Goal: Information Seeking & Learning: Learn about a topic

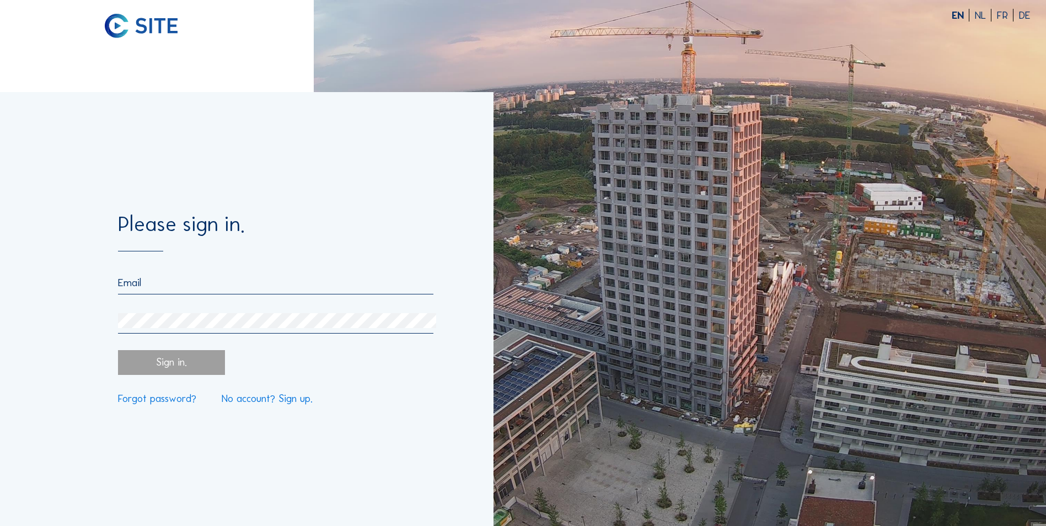
type input "[EMAIL_ADDRESS][DOMAIN_NAME]"
click at [152, 361] on div "Sign in." at bounding box center [171, 362] width 106 height 25
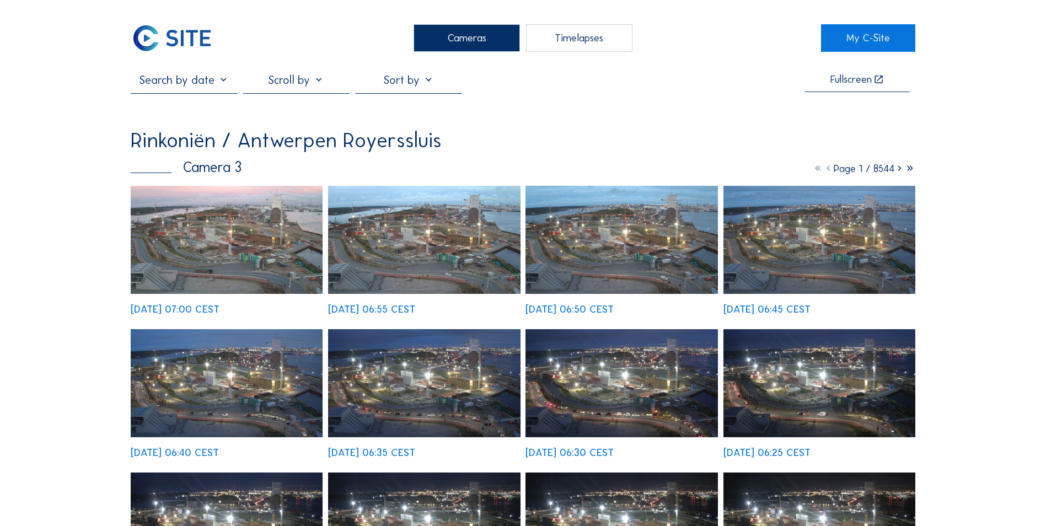
click at [161, 41] on img at bounding box center [172, 38] width 82 height 28
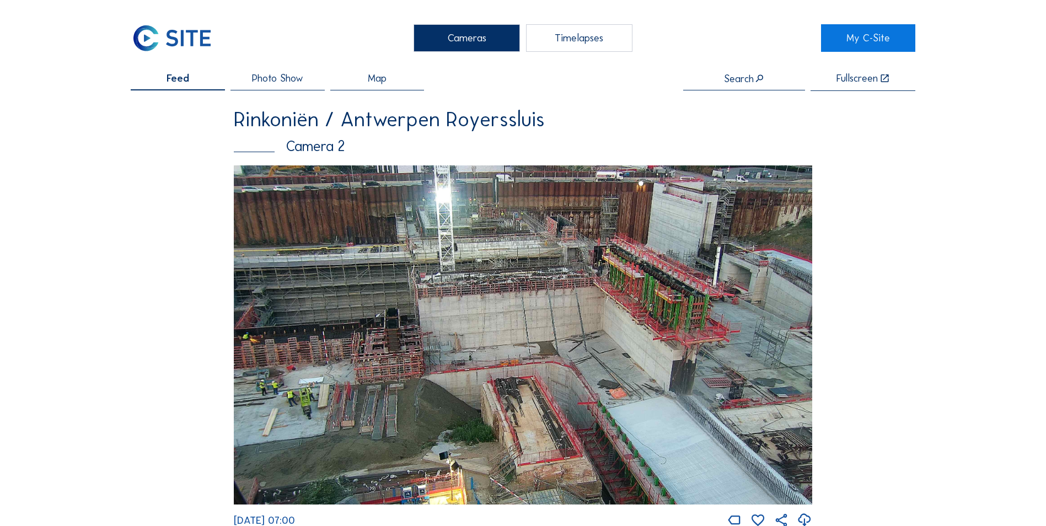
drag, startPoint x: 455, startPoint y: 201, endPoint x: 849, endPoint y: 264, distance: 399.4
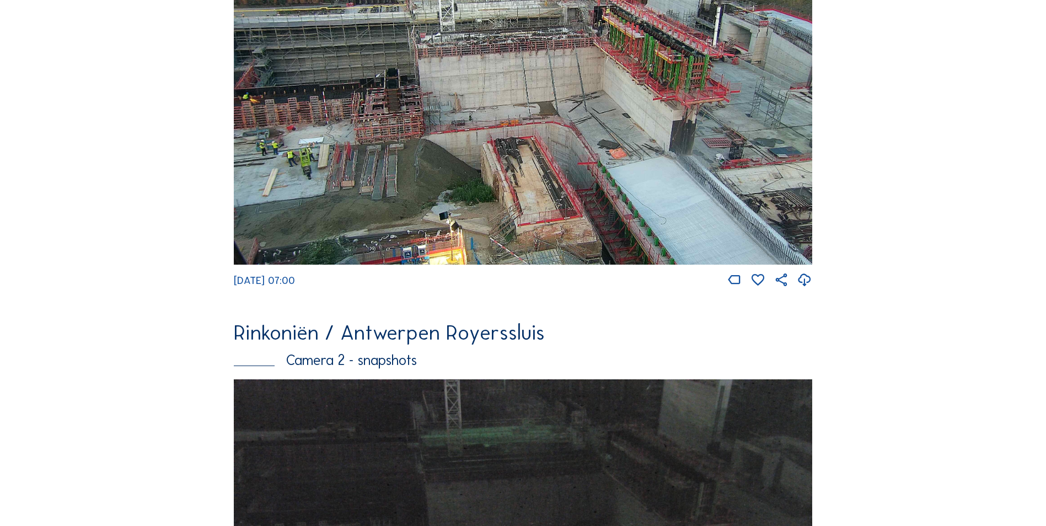
scroll to position [501, 0]
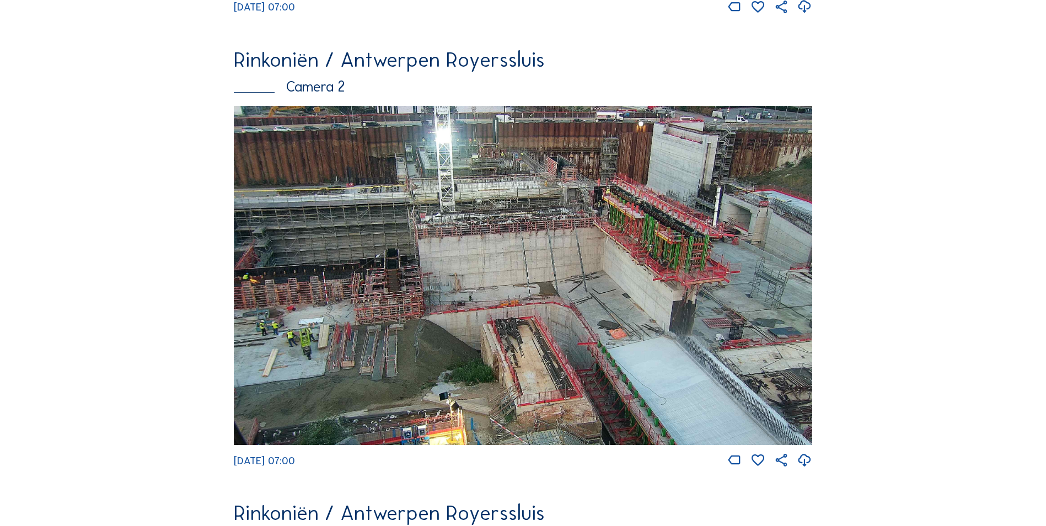
click at [431, 254] on img at bounding box center [523, 275] width 579 height 339
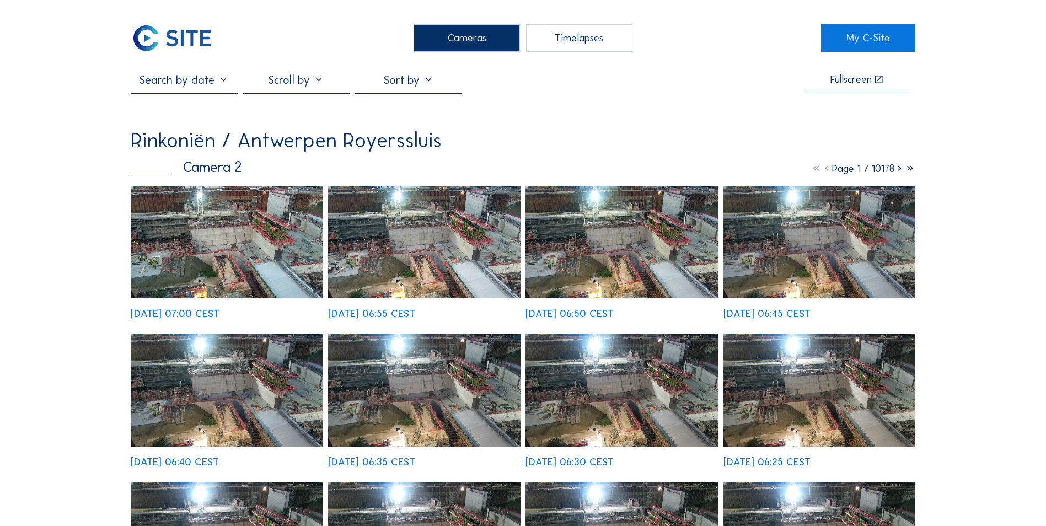
click at [276, 233] on img at bounding box center [227, 242] width 192 height 113
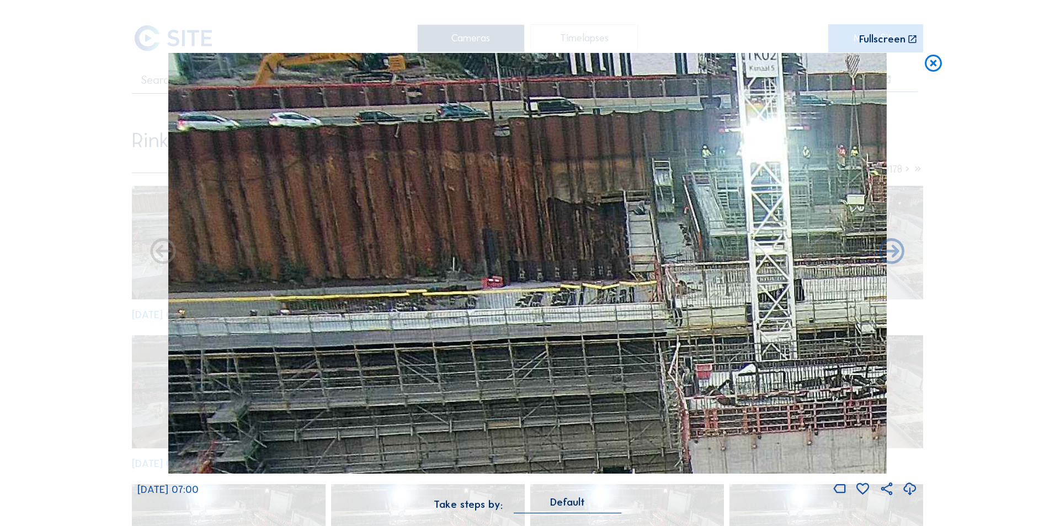
drag, startPoint x: 228, startPoint y: 78, endPoint x: 287, endPoint y: 251, distance: 182.5
click at [287, 251] on img at bounding box center [527, 263] width 718 height 421
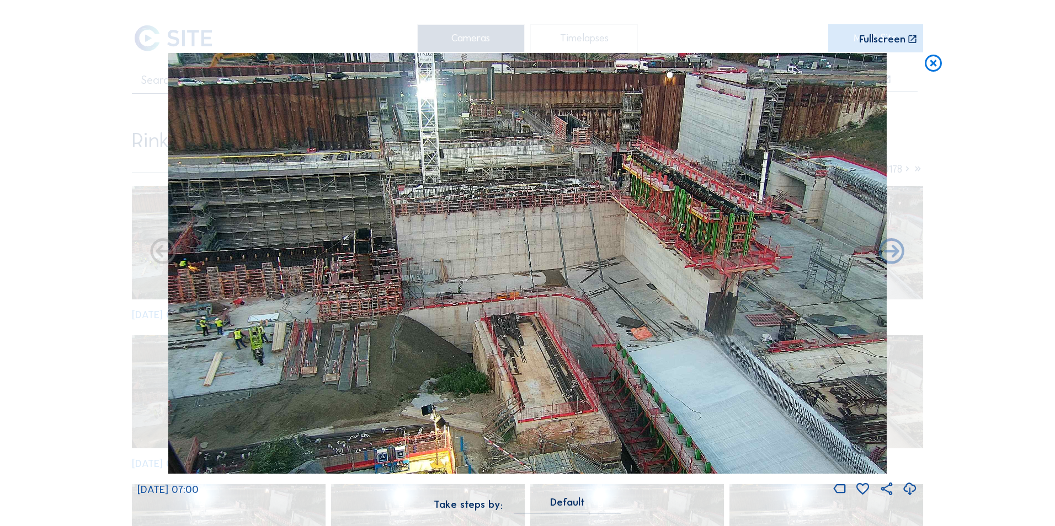
click at [929, 64] on icon at bounding box center [933, 63] width 20 height 21
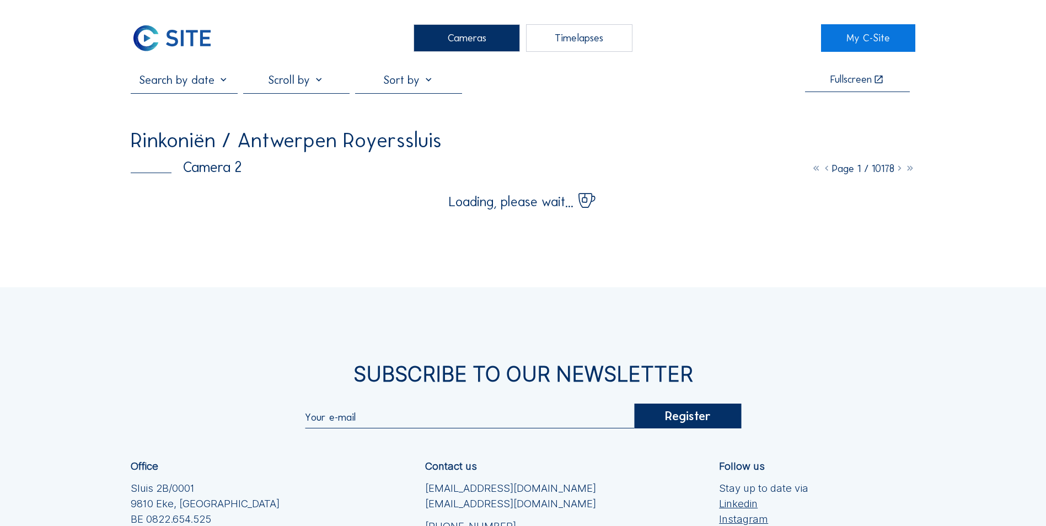
click at [178, 41] on img at bounding box center [172, 38] width 82 height 28
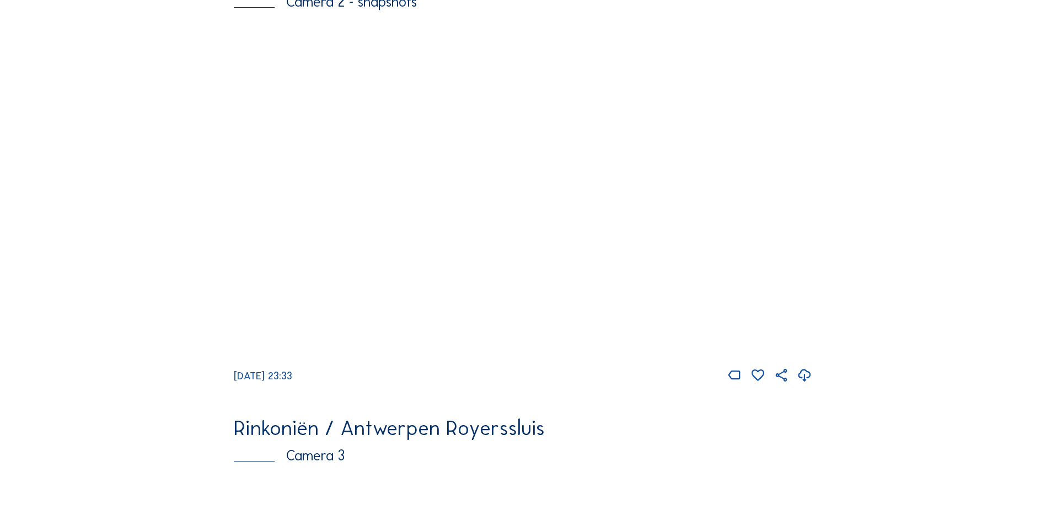
scroll to position [607, 0]
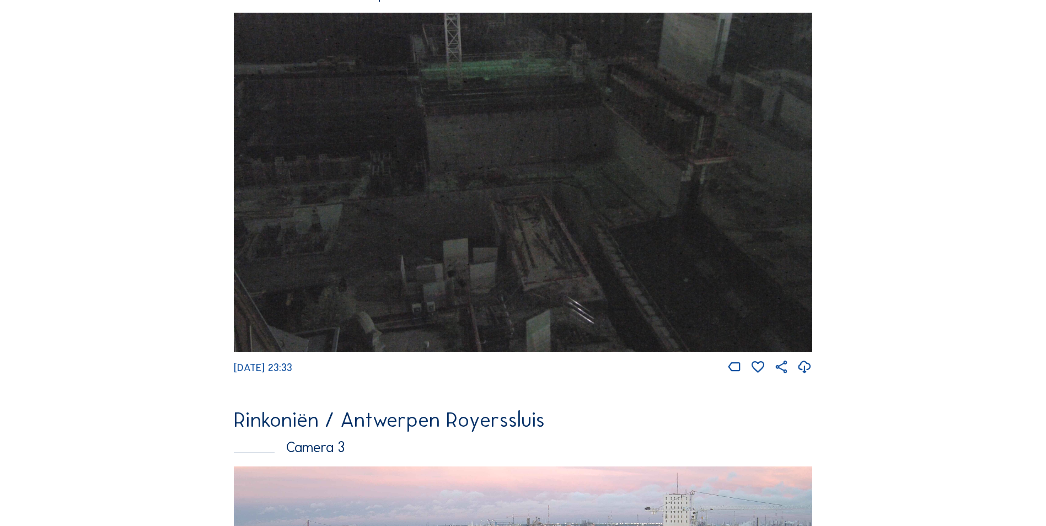
click at [357, 119] on img at bounding box center [523, 182] width 579 height 339
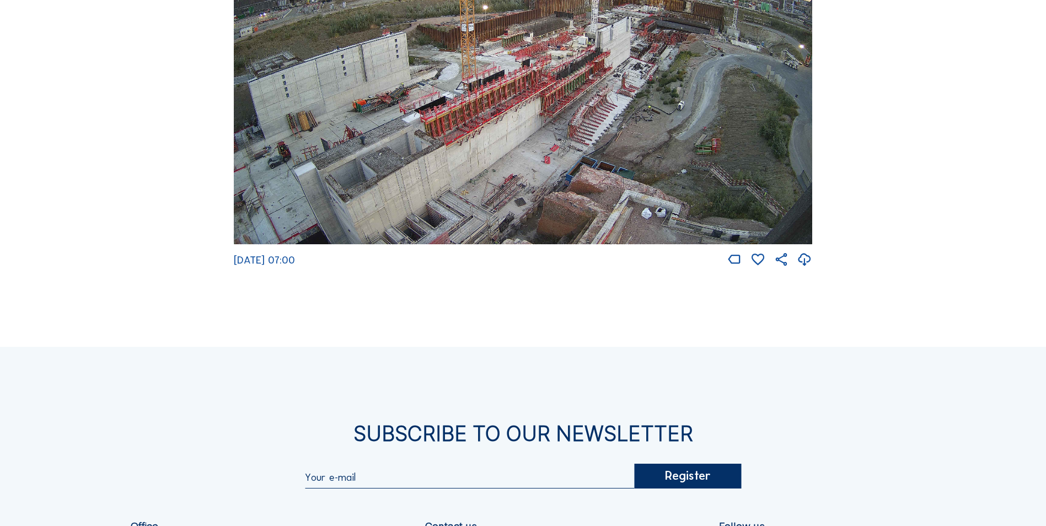
scroll to position [1650, 0]
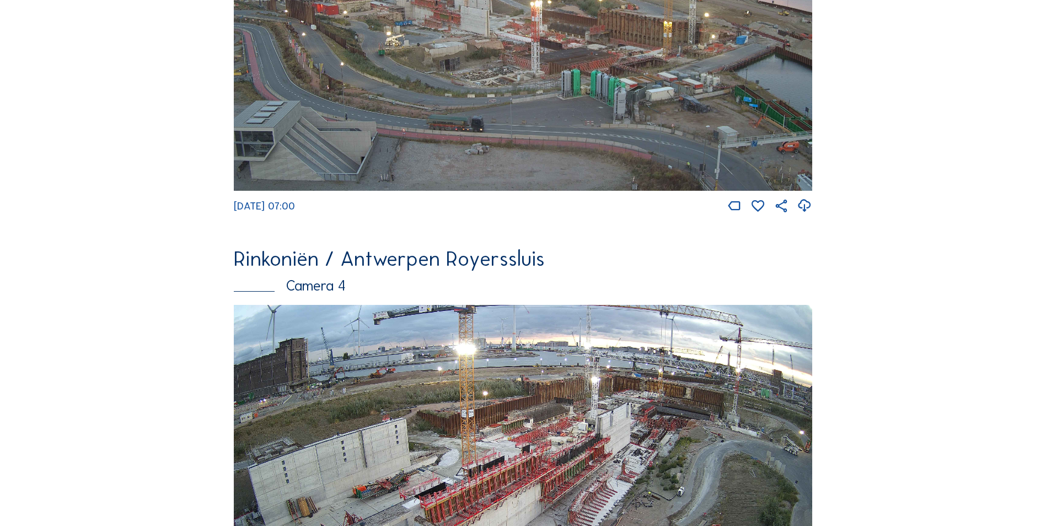
click at [309, 158] on img at bounding box center [523, 27] width 579 height 325
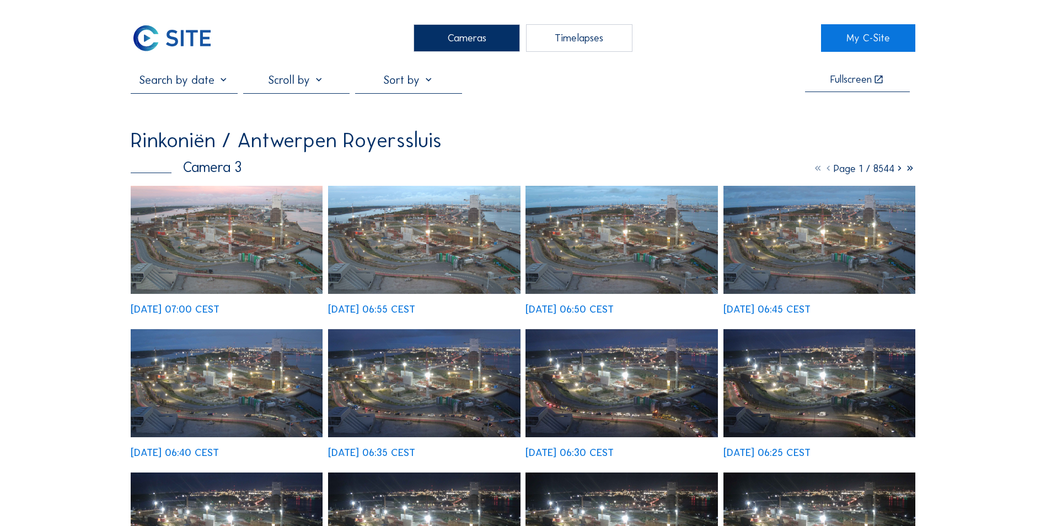
click at [285, 240] on img at bounding box center [227, 240] width 192 height 108
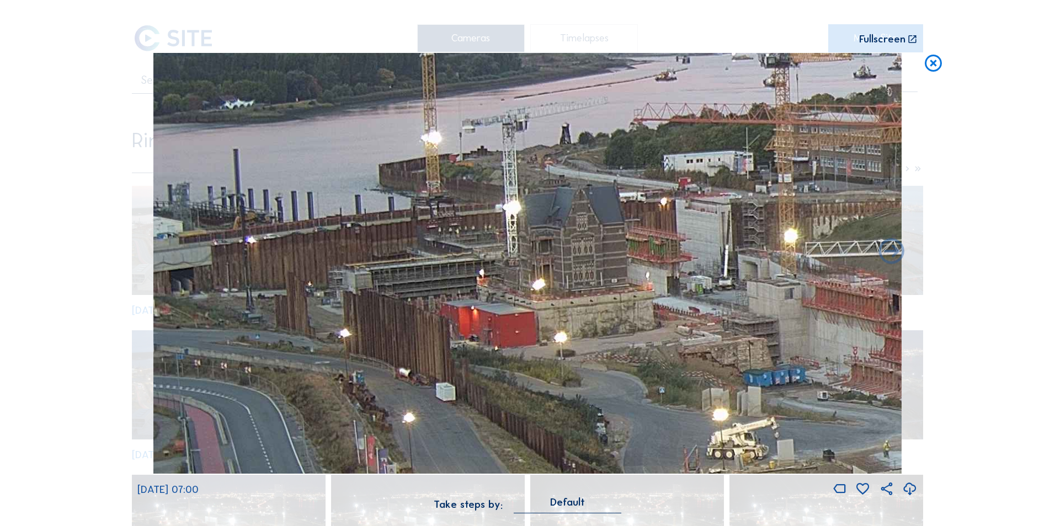
drag, startPoint x: 281, startPoint y: 178, endPoint x: 950, endPoint y: 281, distance: 676.4
click at [950, 281] on div "Scroll to travel through time | Press 'Alt' Button + Scroll to Zoom | Click and…" at bounding box center [527, 263] width 1055 height 526
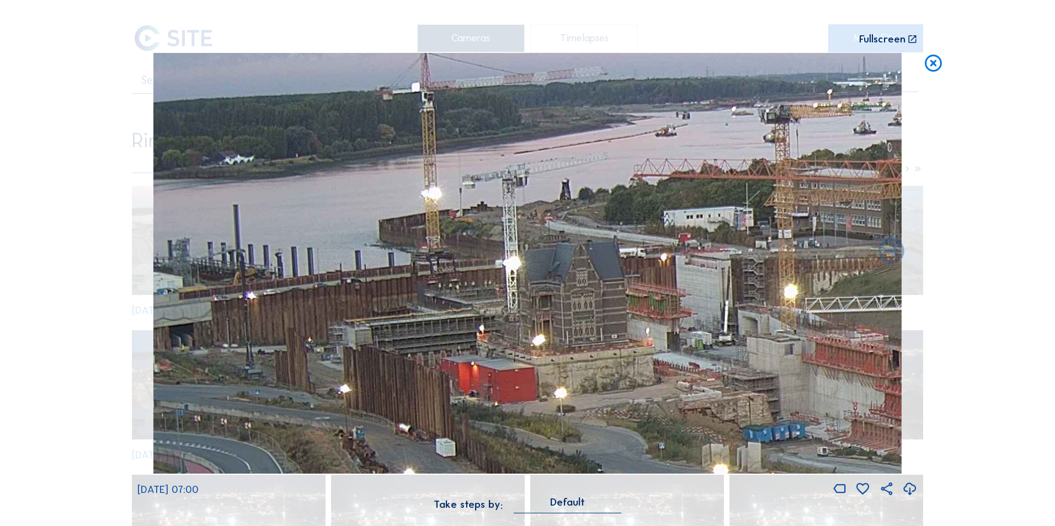
drag, startPoint x: 498, startPoint y: 191, endPoint x: 726, endPoint y: 255, distance: 237.3
click at [726, 255] on img at bounding box center [527, 263] width 749 height 421
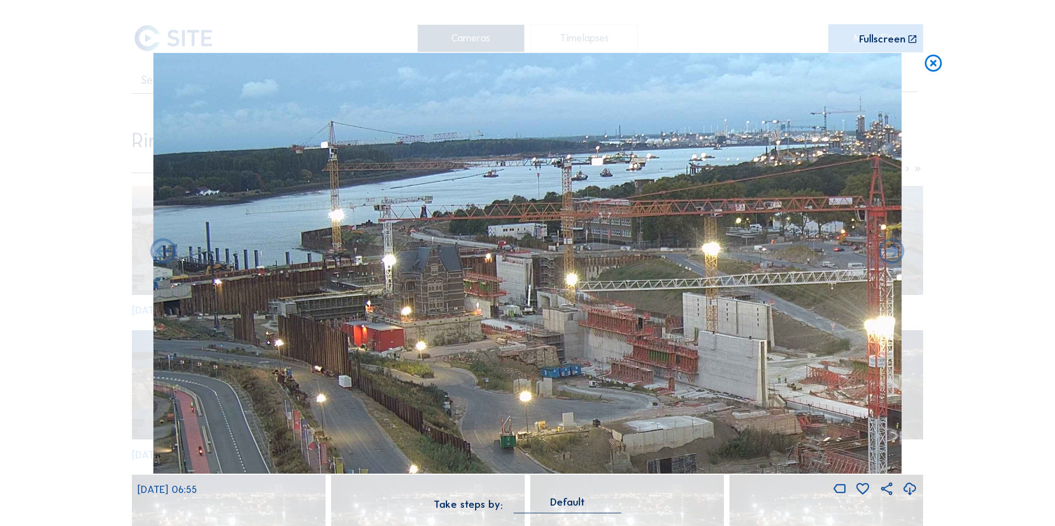
click at [934, 64] on icon at bounding box center [933, 63] width 20 height 21
